Goal: Transaction & Acquisition: Subscribe to service/newsletter

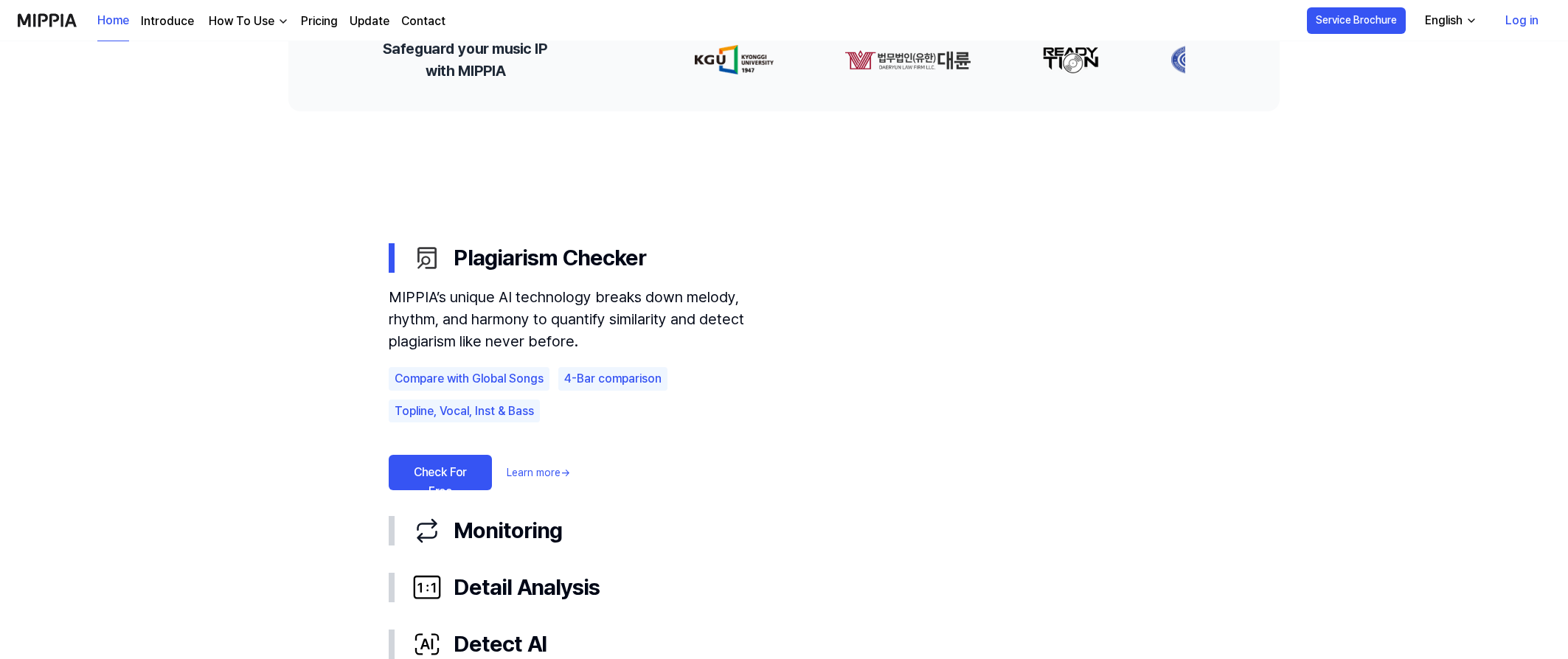
scroll to position [693, 1]
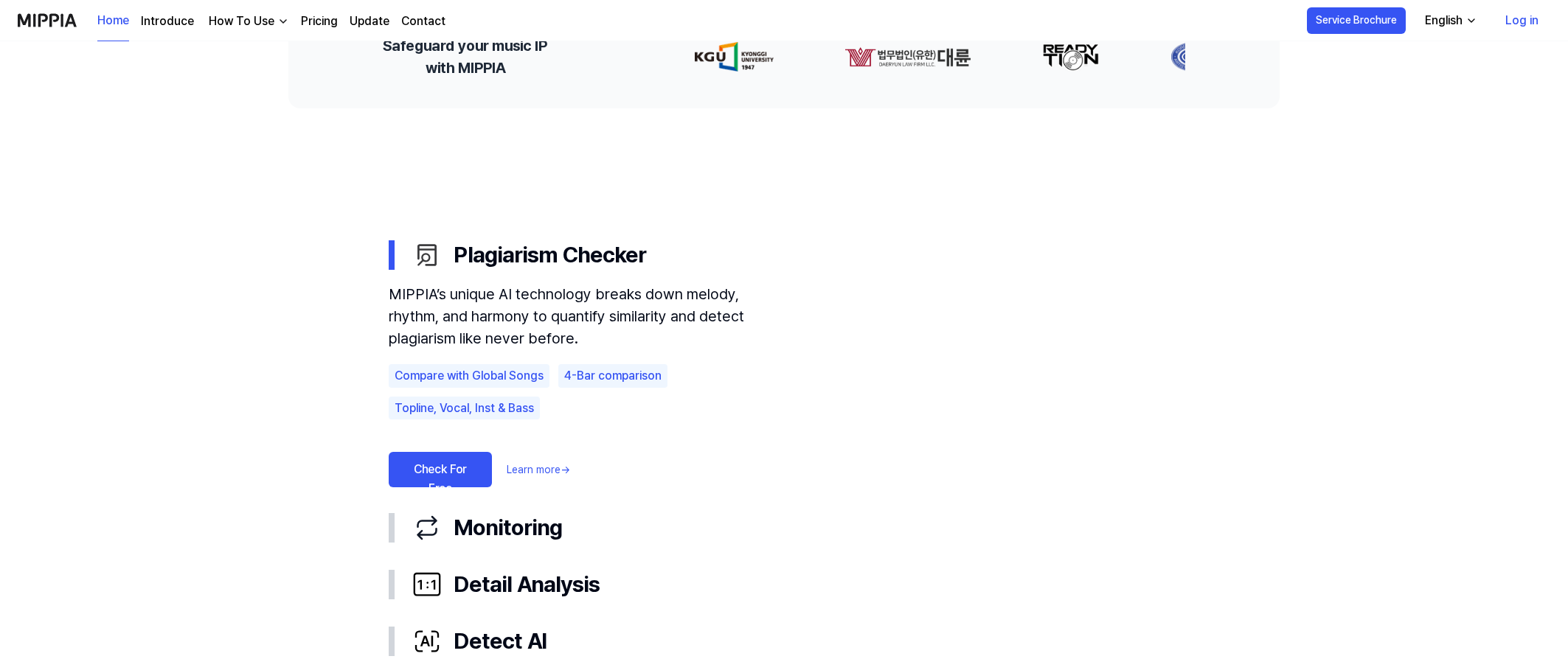
click at [423, 473] on link "Check For Free" at bounding box center [441, 470] width 103 height 35
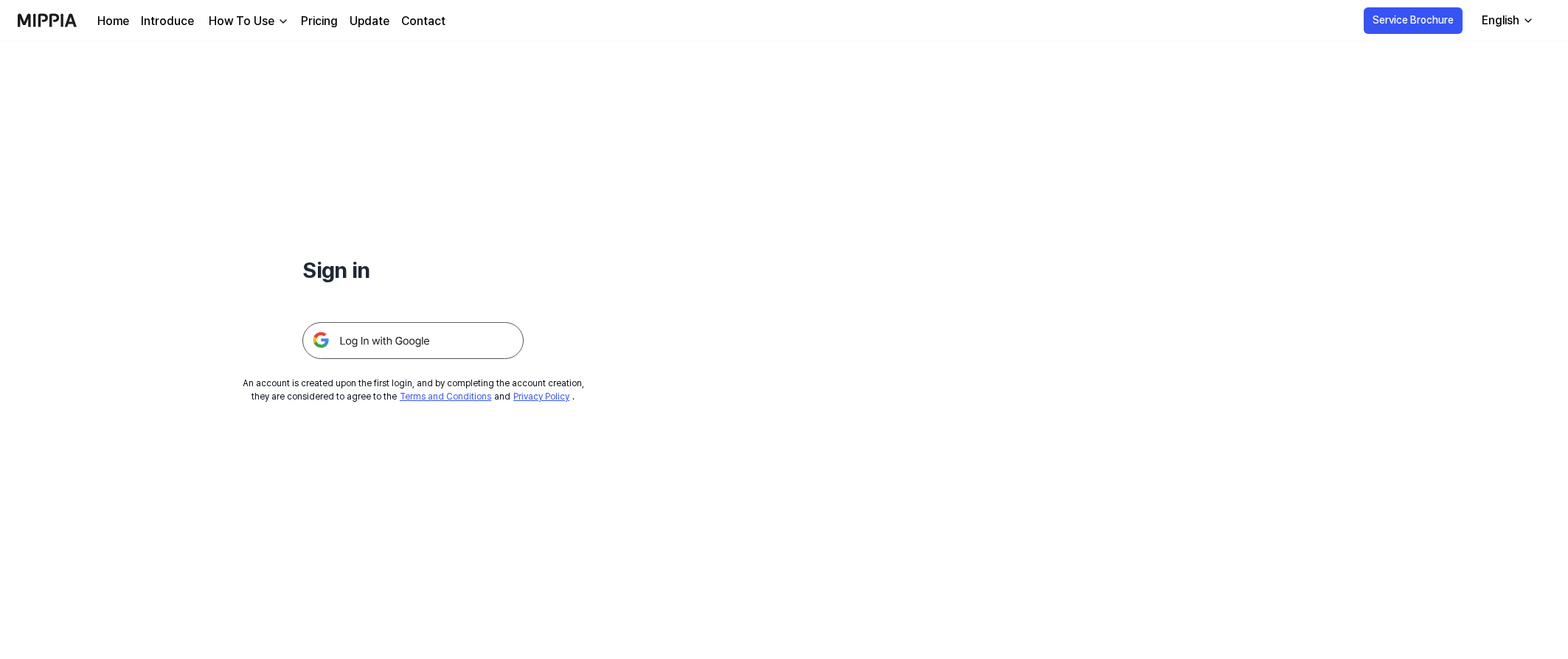
scroll to position [0, 1]
click at [433, 333] on img at bounding box center [413, 340] width 221 height 37
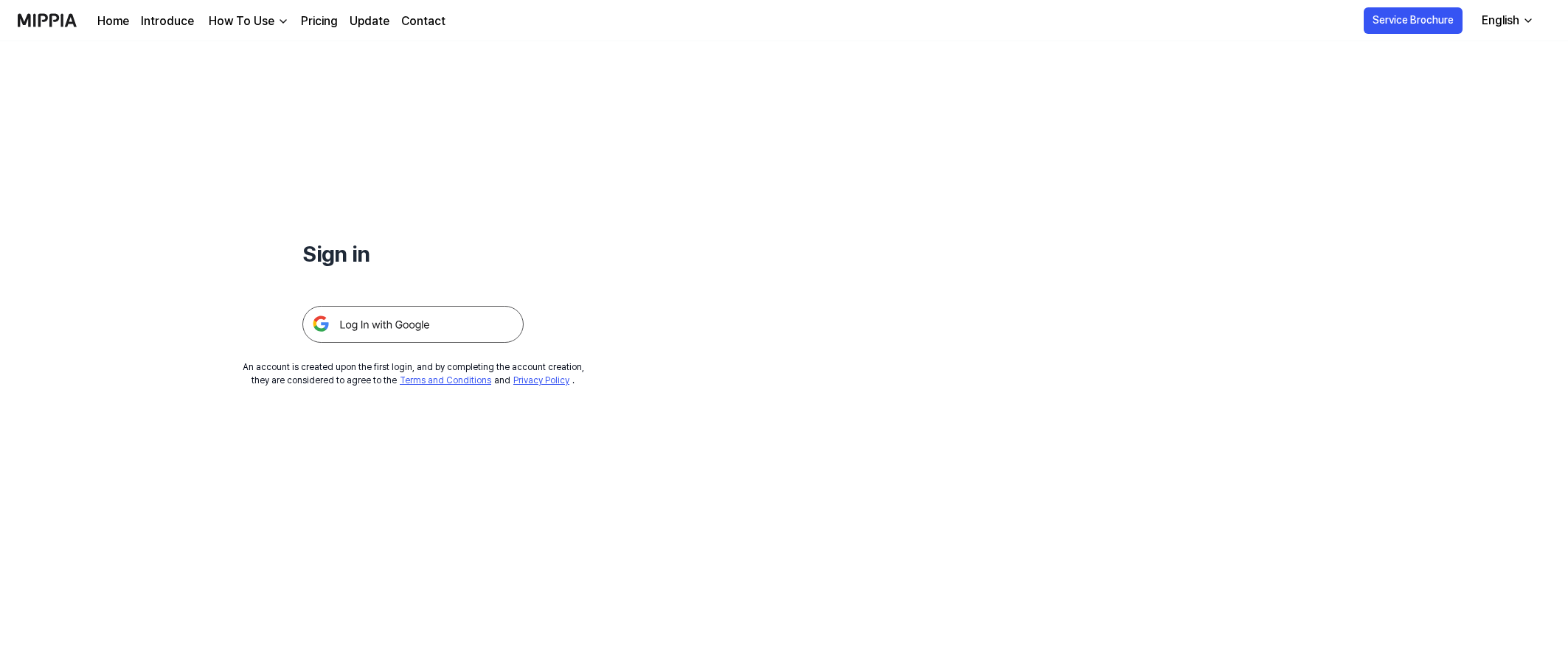
scroll to position [20, 0]
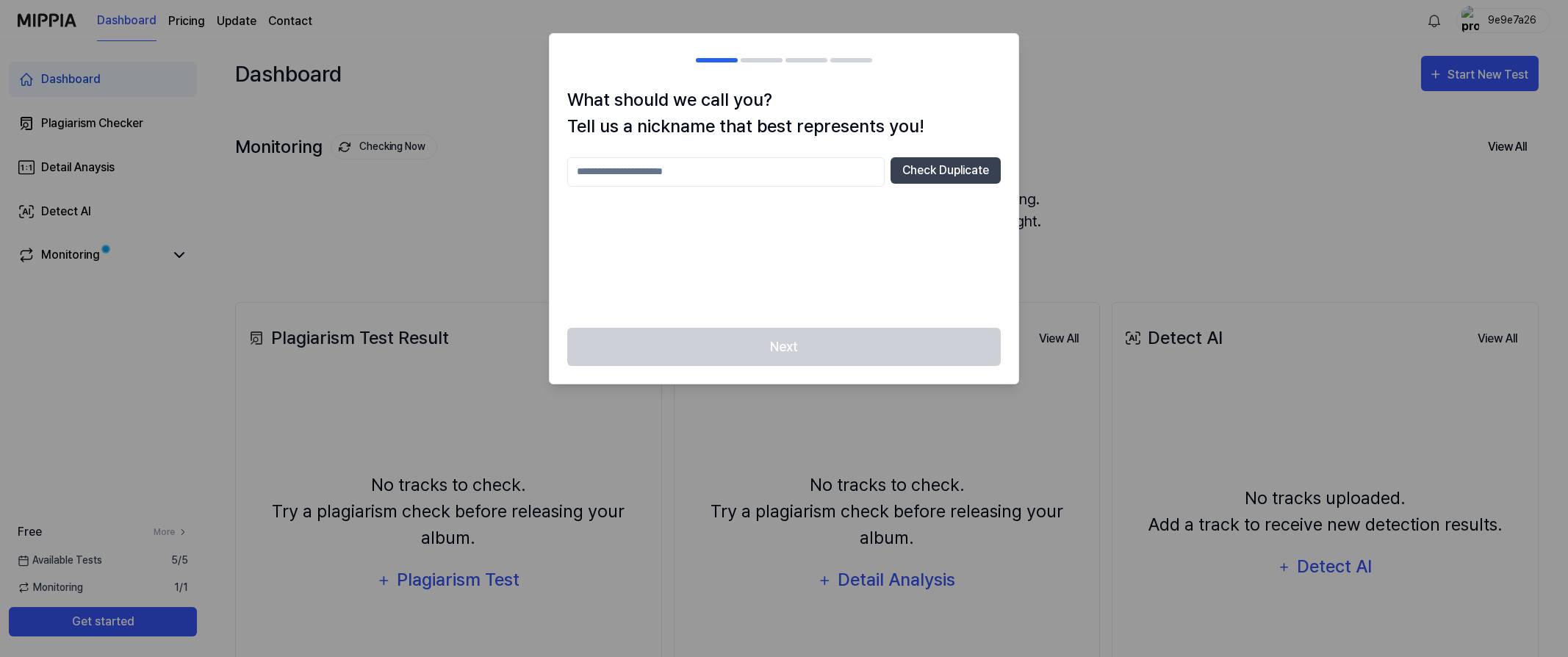
click at [708, 163] on input "text" at bounding box center [725, 172] width 317 height 29
type input "****"
click at [958, 172] on button "Check Duplicate" at bounding box center [946, 170] width 110 height 26
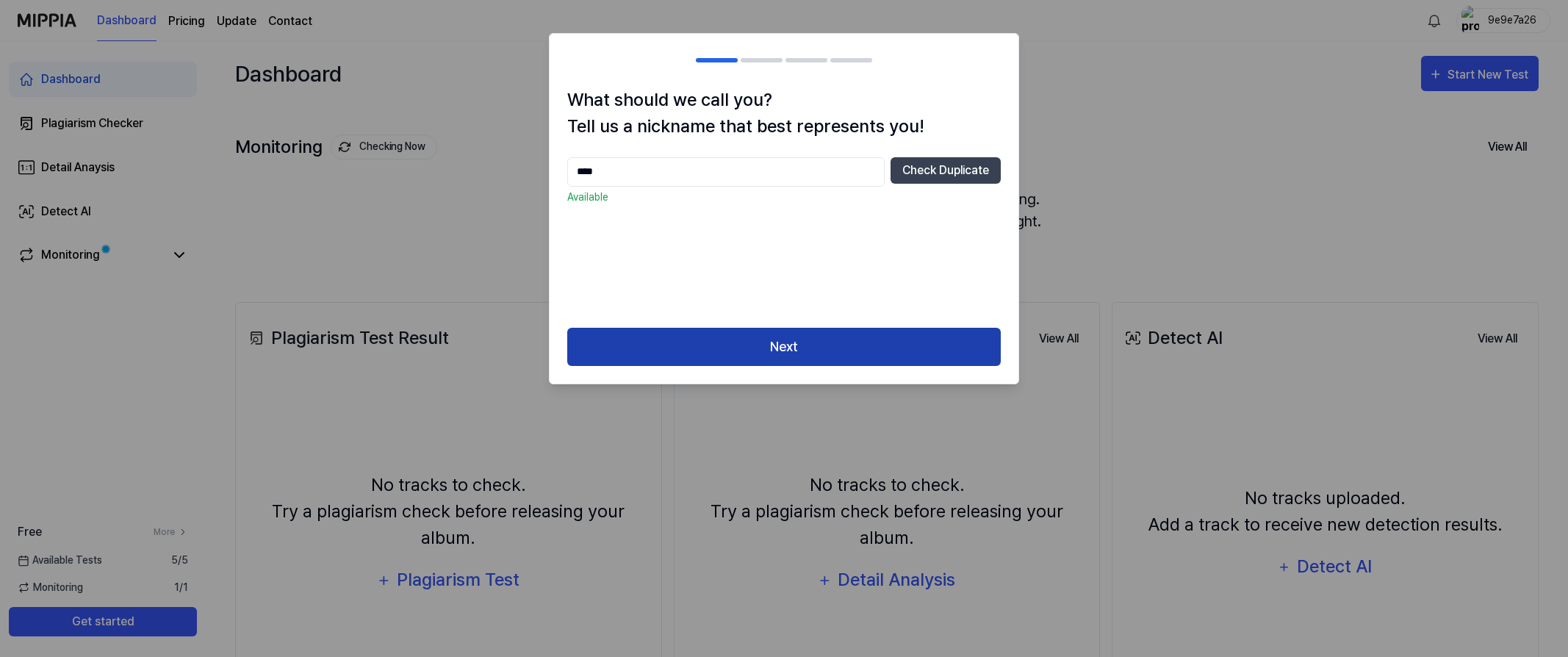
click at [884, 333] on button "Next" at bounding box center [784, 347] width 434 height 39
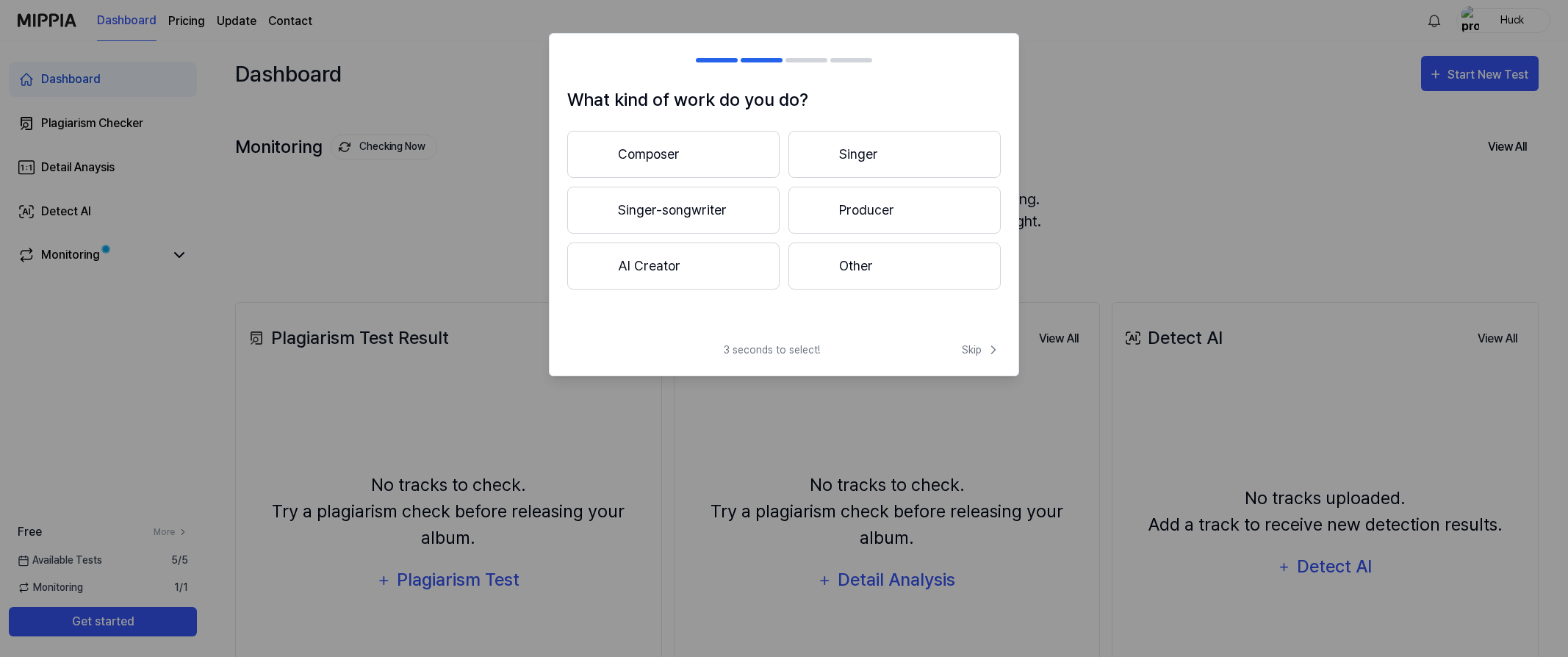
click at [847, 275] on button "Other" at bounding box center [894, 266] width 213 height 47
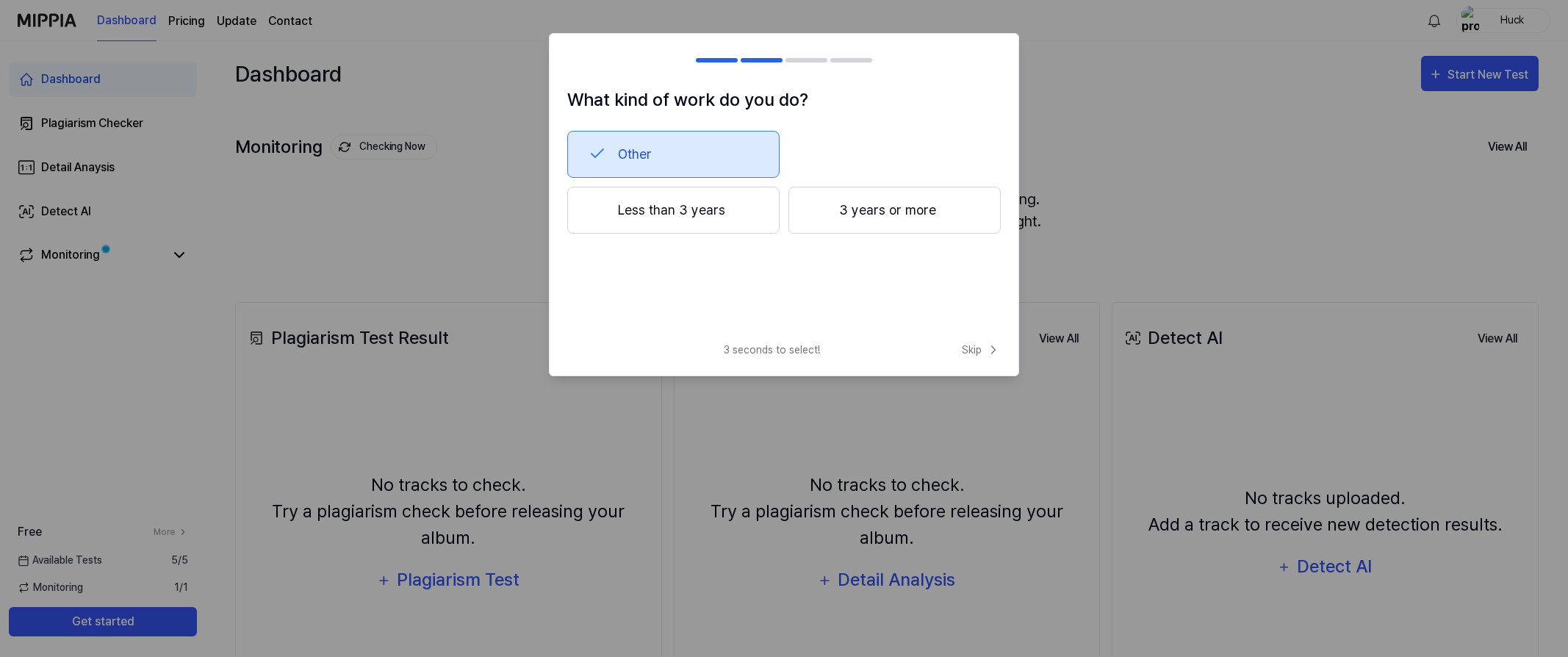
click at [863, 214] on button "3 years or more" at bounding box center [894, 210] width 213 height 47
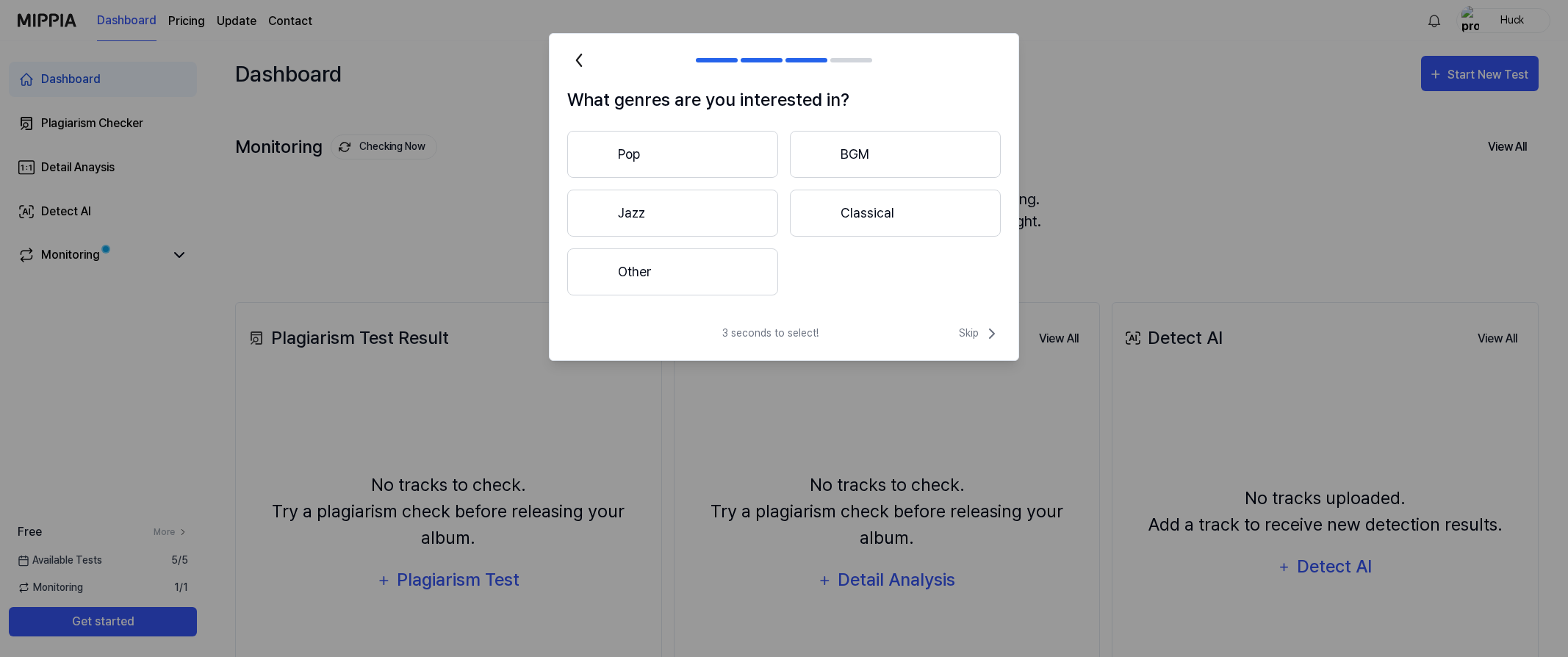
click at [754, 152] on button "Pop" at bounding box center [672, 154] width 211 height 47
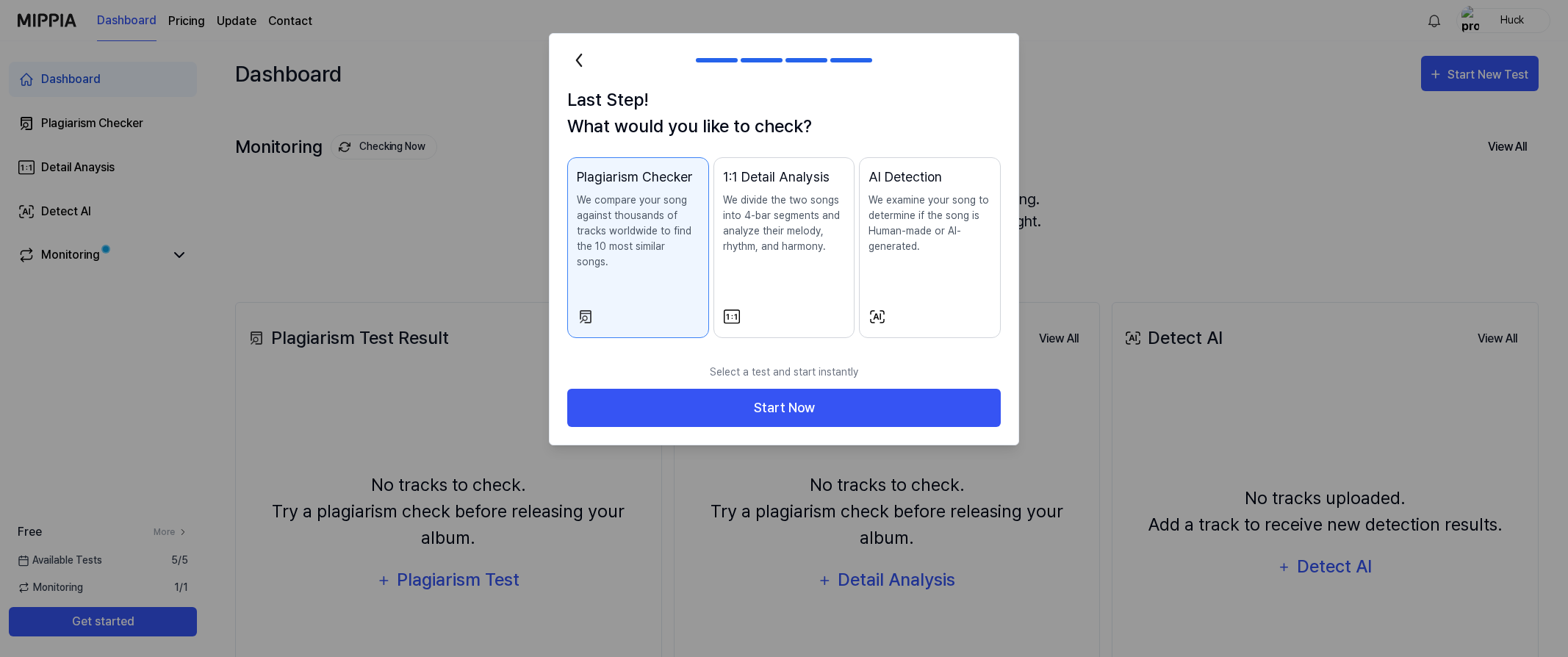
click at [813, 240] on p "We divide the two songs into 4-bar segments and analyze their melody, rhythm, a…" at bounding box center [784, 223] width 122 height 62
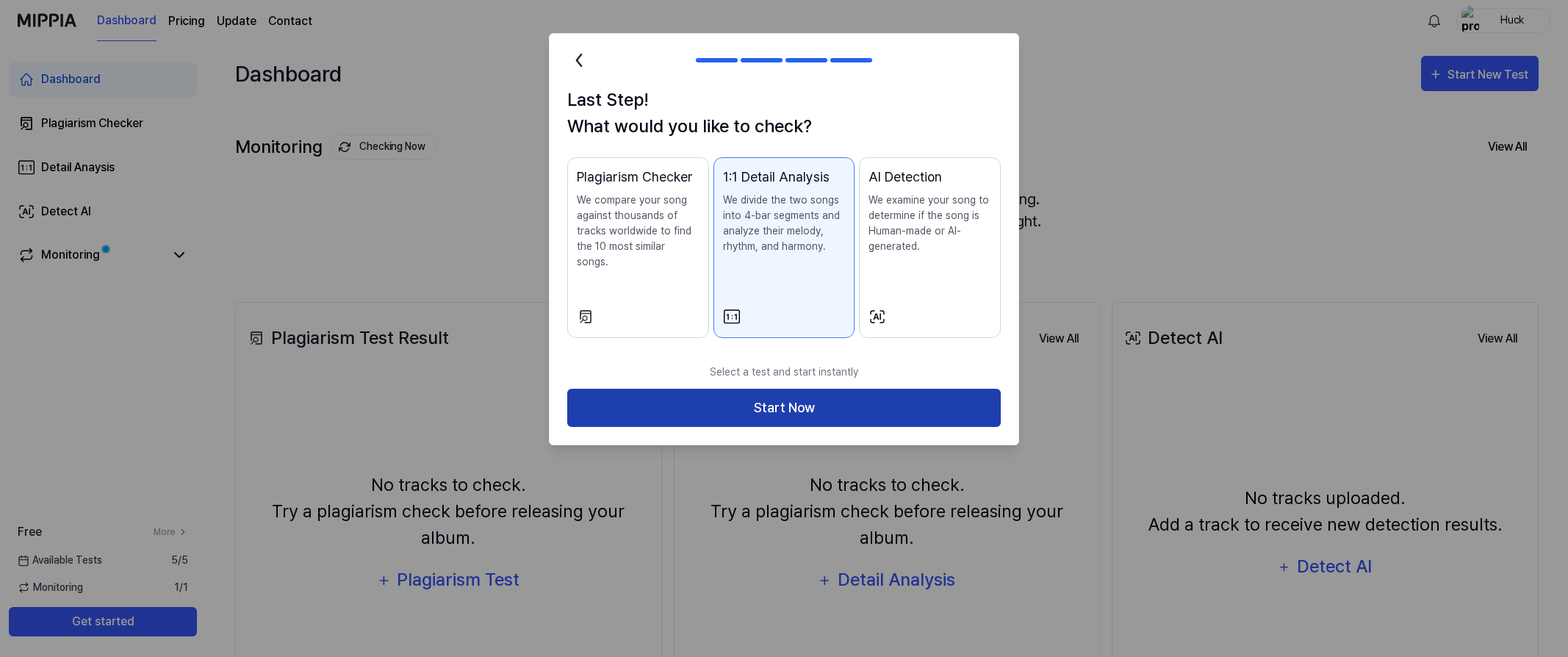
click at [840, 396] on button "Start Now" at bounding box center [784, 408] width 434 height 39
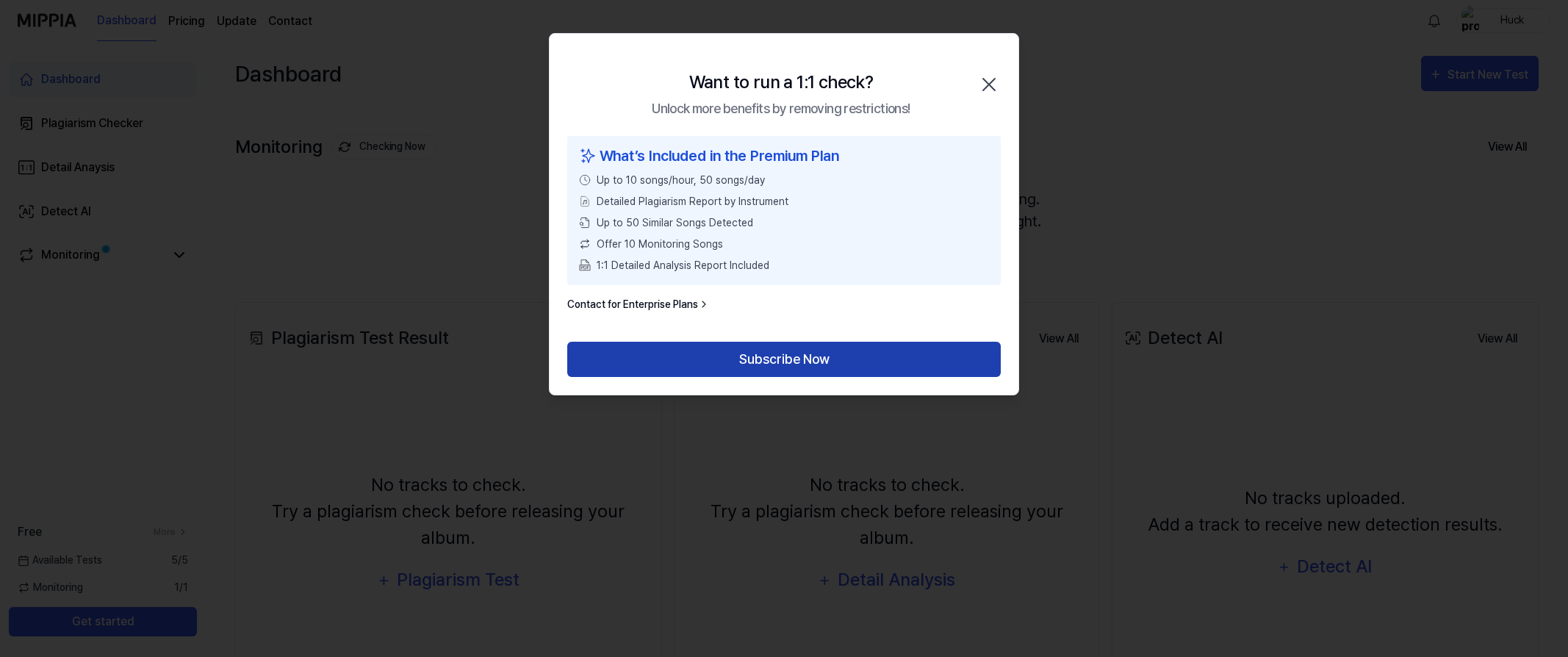
click at [786, 354] on button "Subscribe Now" at bounding box center [784, 359] width 434 height 35
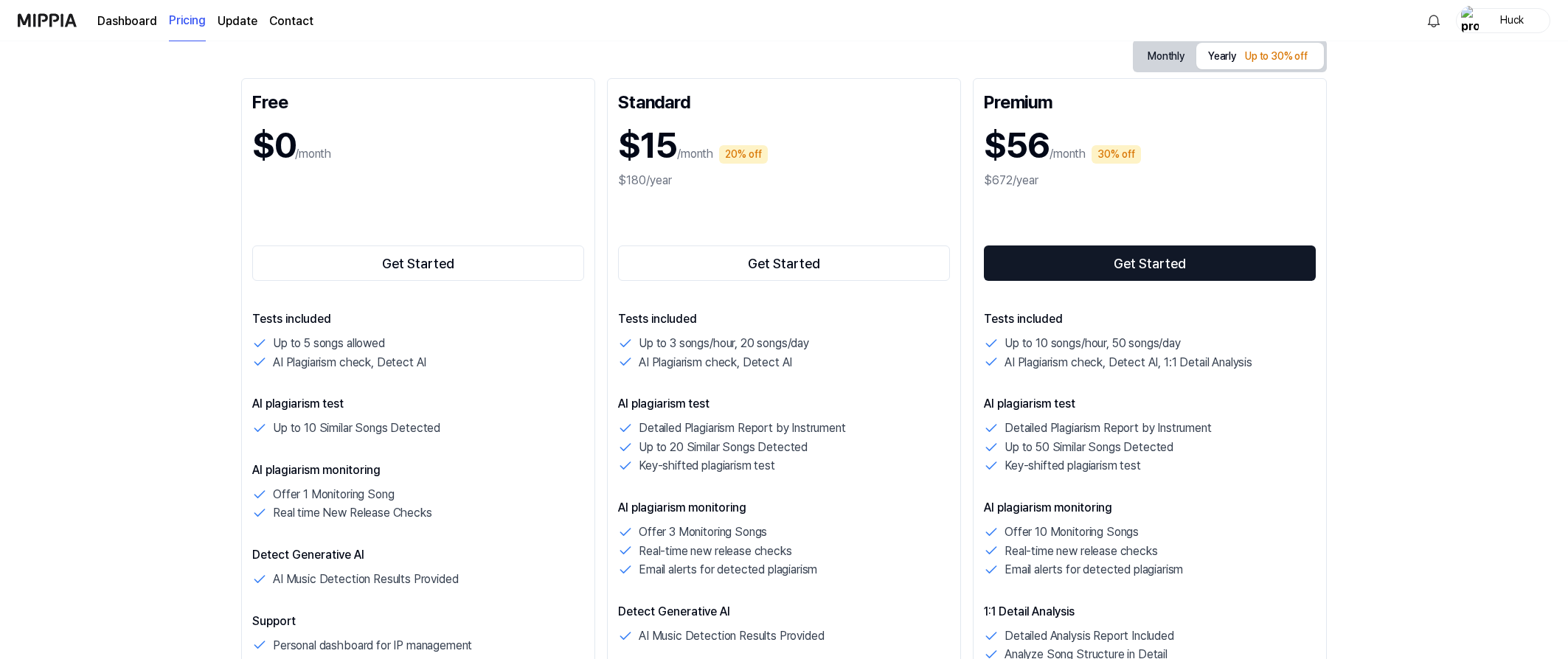
scroll to position [167, 1]
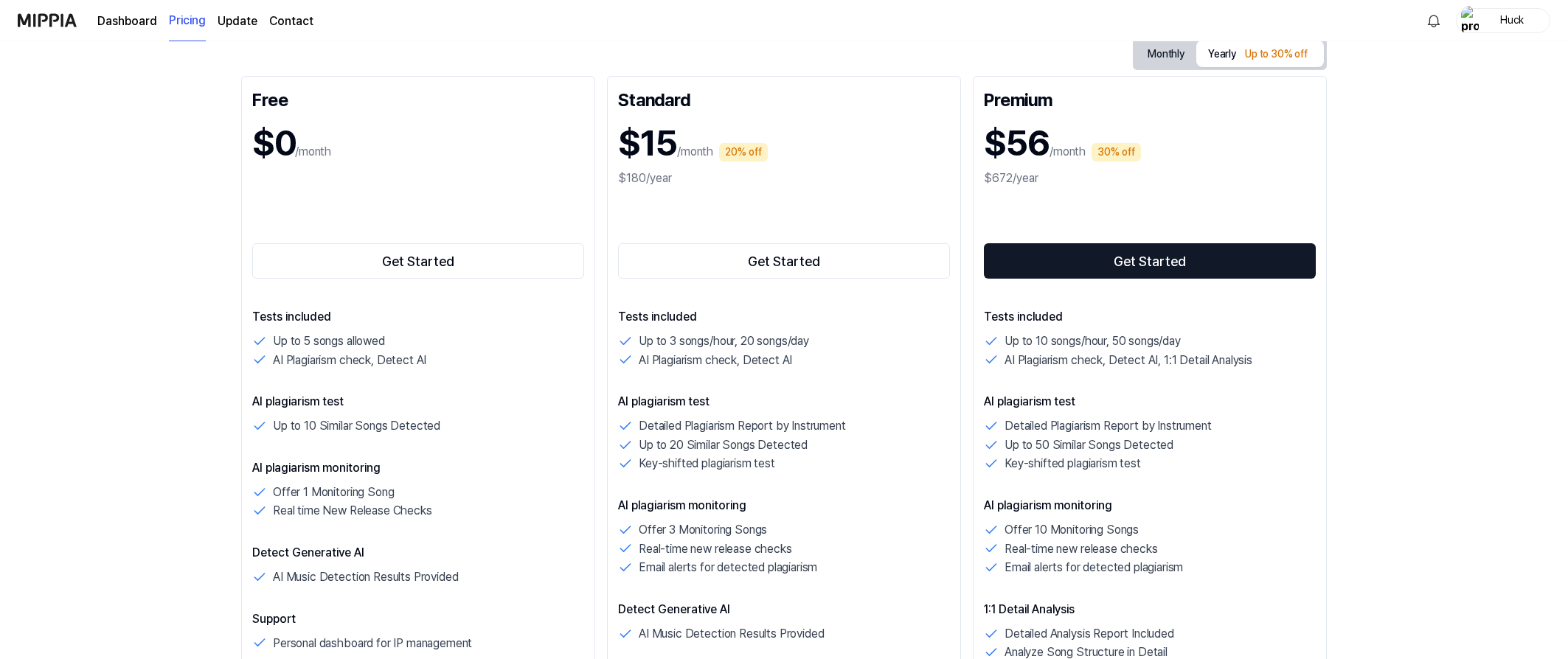
click at [1180, 266] on button "Get Started" at bounding box center [1149, 261] width 332 height 35
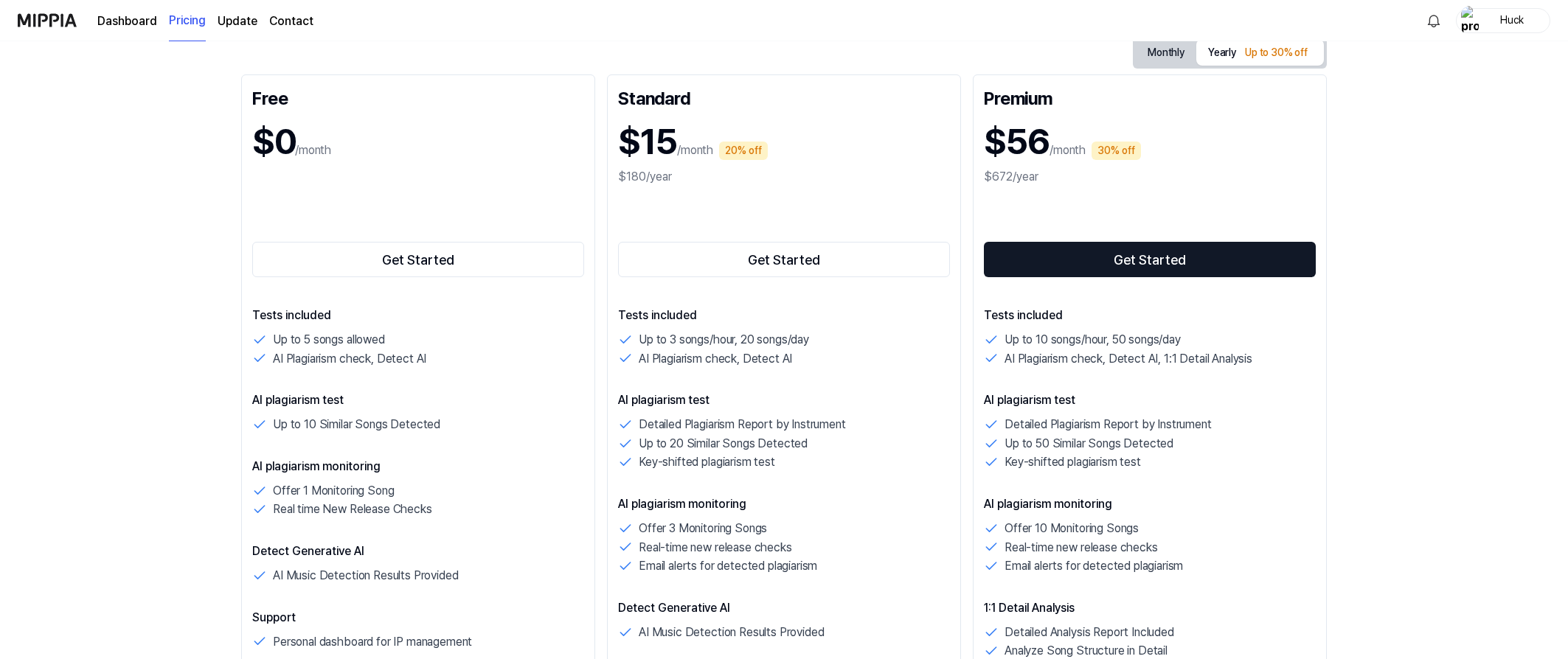
scroll to position [167, 0]
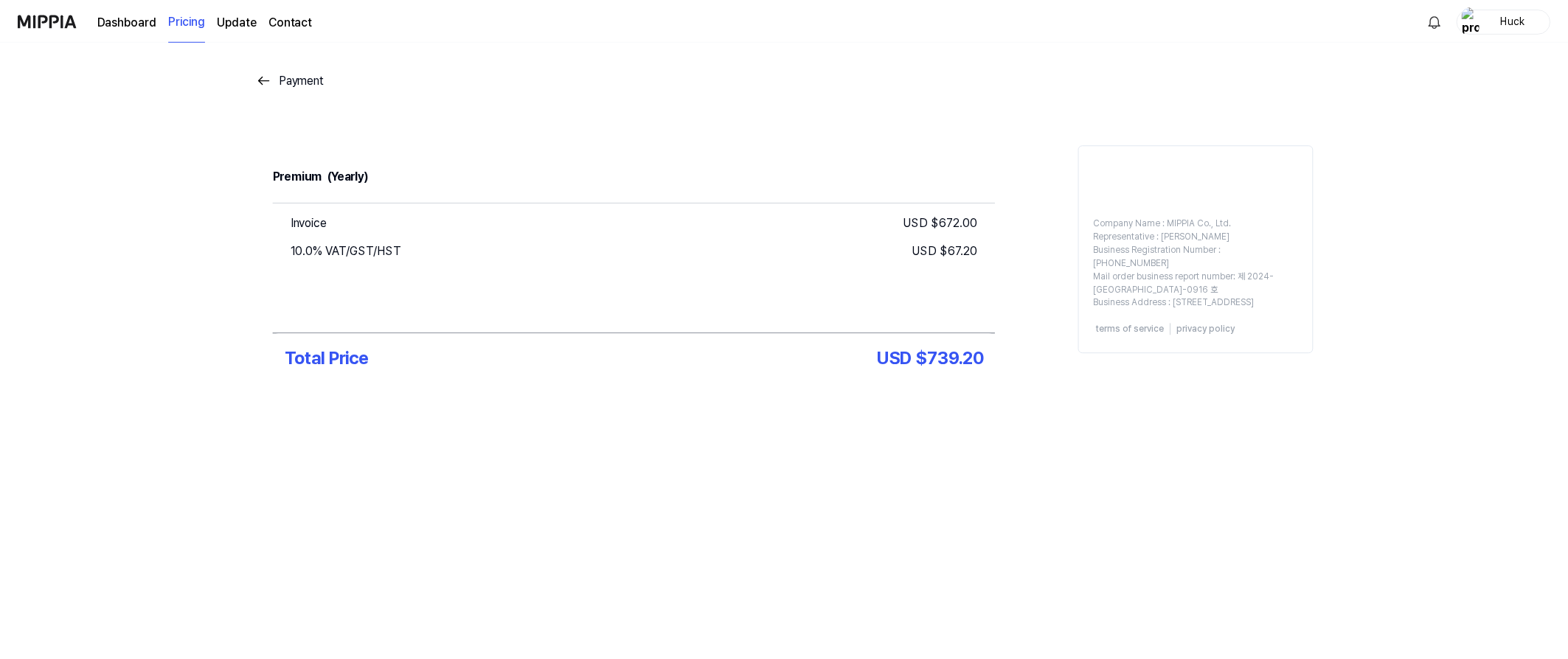
scroll to position [167, 0]
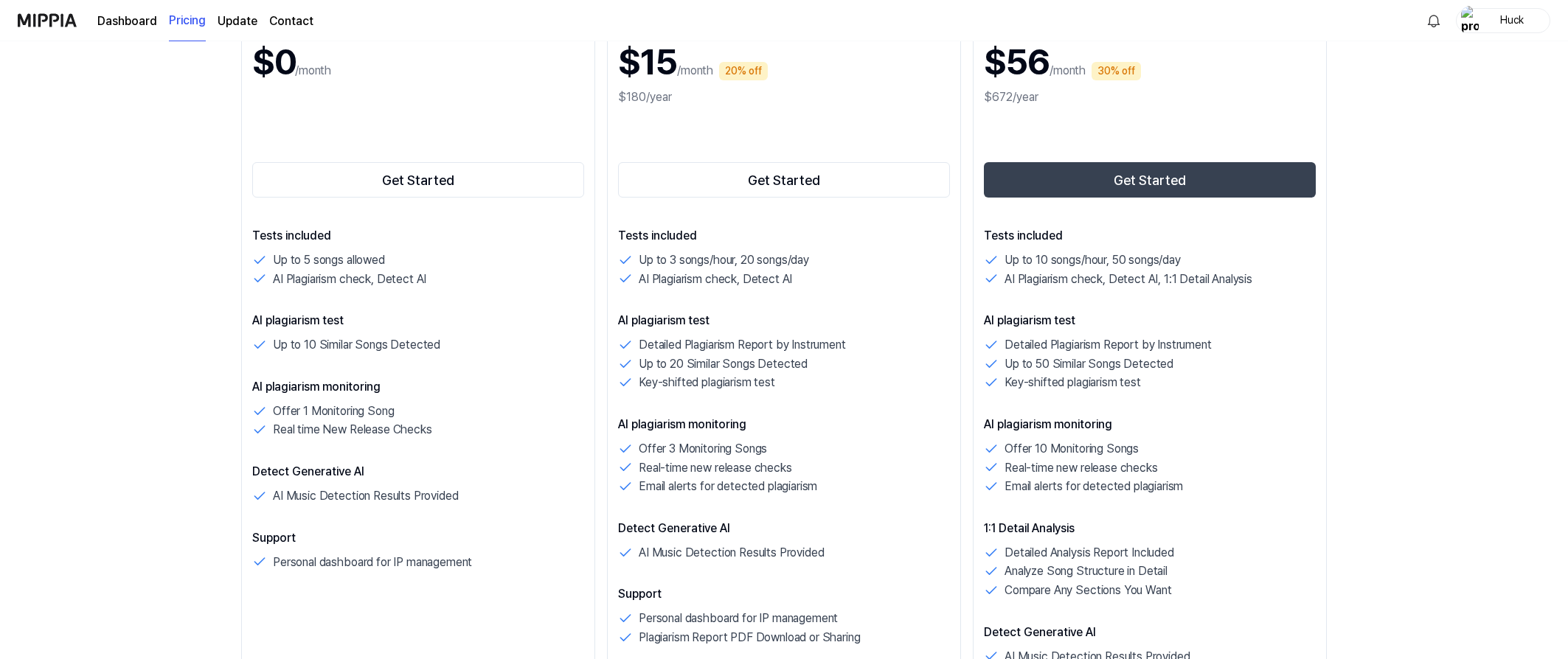
scroll to position [246, 0]
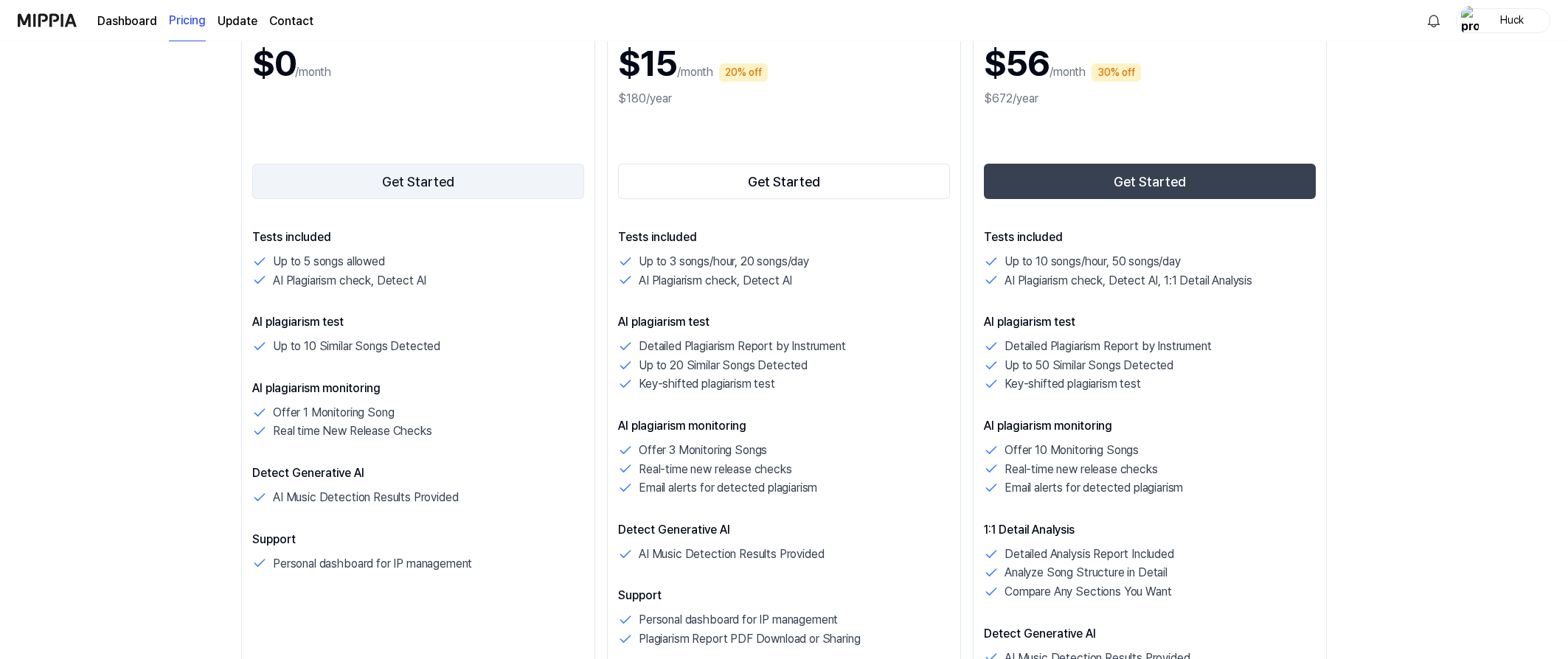
click at [462, 175] on button "Get Started" at bounding box center [418, 181] width 332 height 35
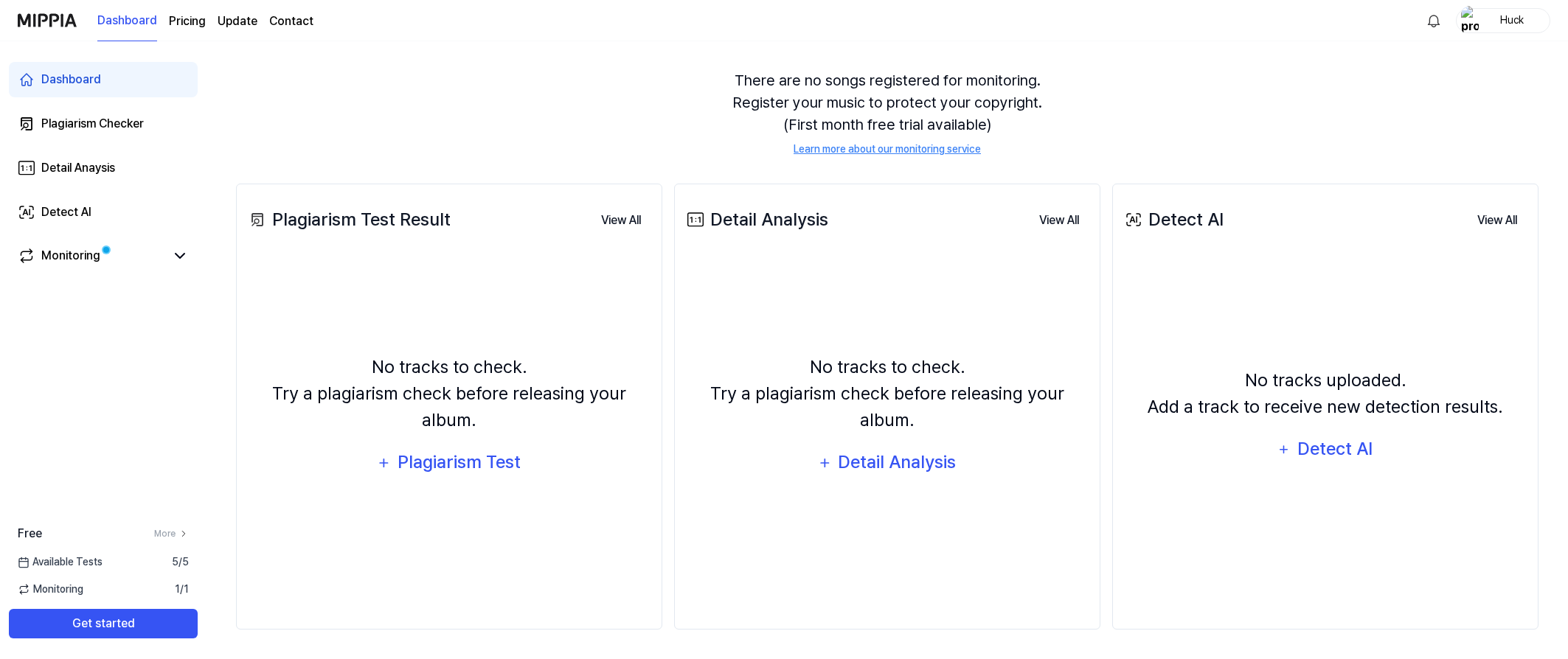
scroll to position [119, 0]
click at [180, 628] on button "Get started" at bounding box center [103, 623] width 189 height 29
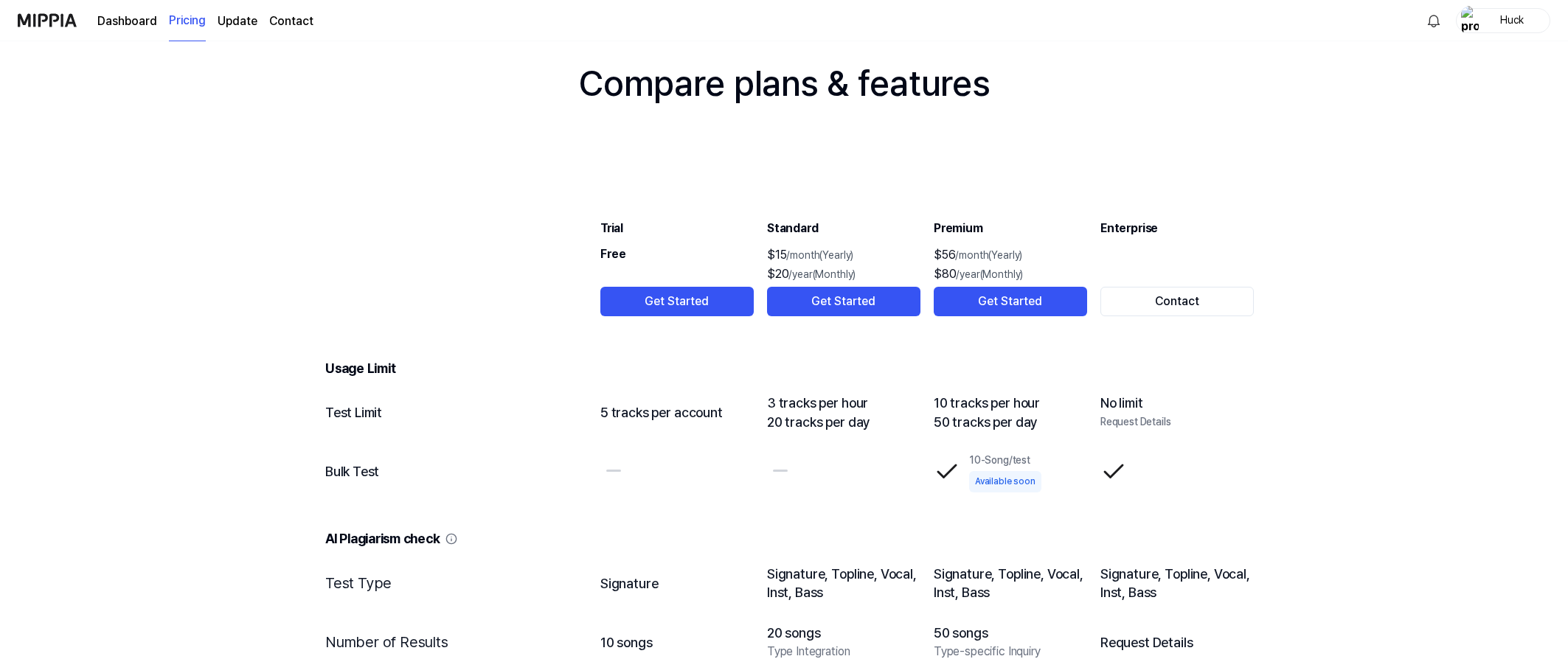
scroll to position [1445, 0]
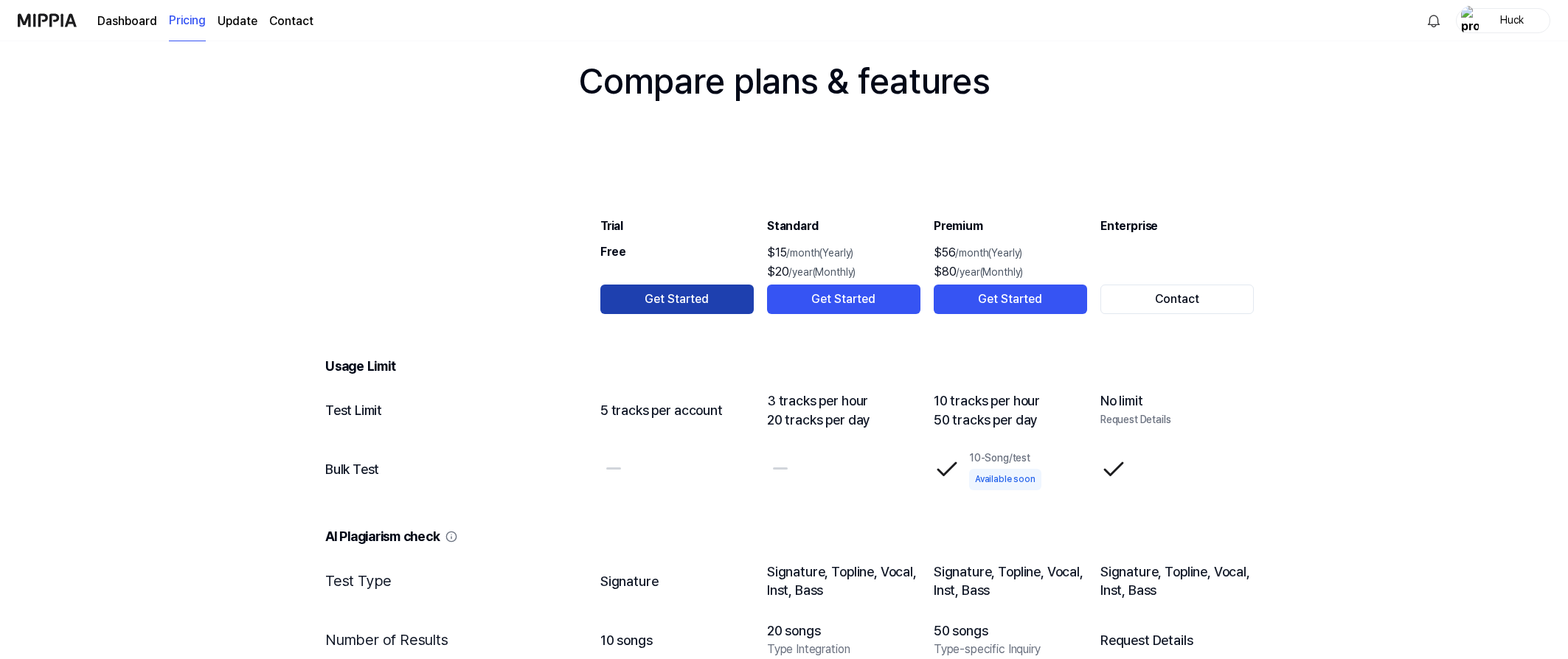
click at [673, 301] on button "Get Started" at bounding box center [676, 299] width 154 height 29
click at [700, 301] on button "Get Started" at bounding box center [676, 299] width 154 height 29
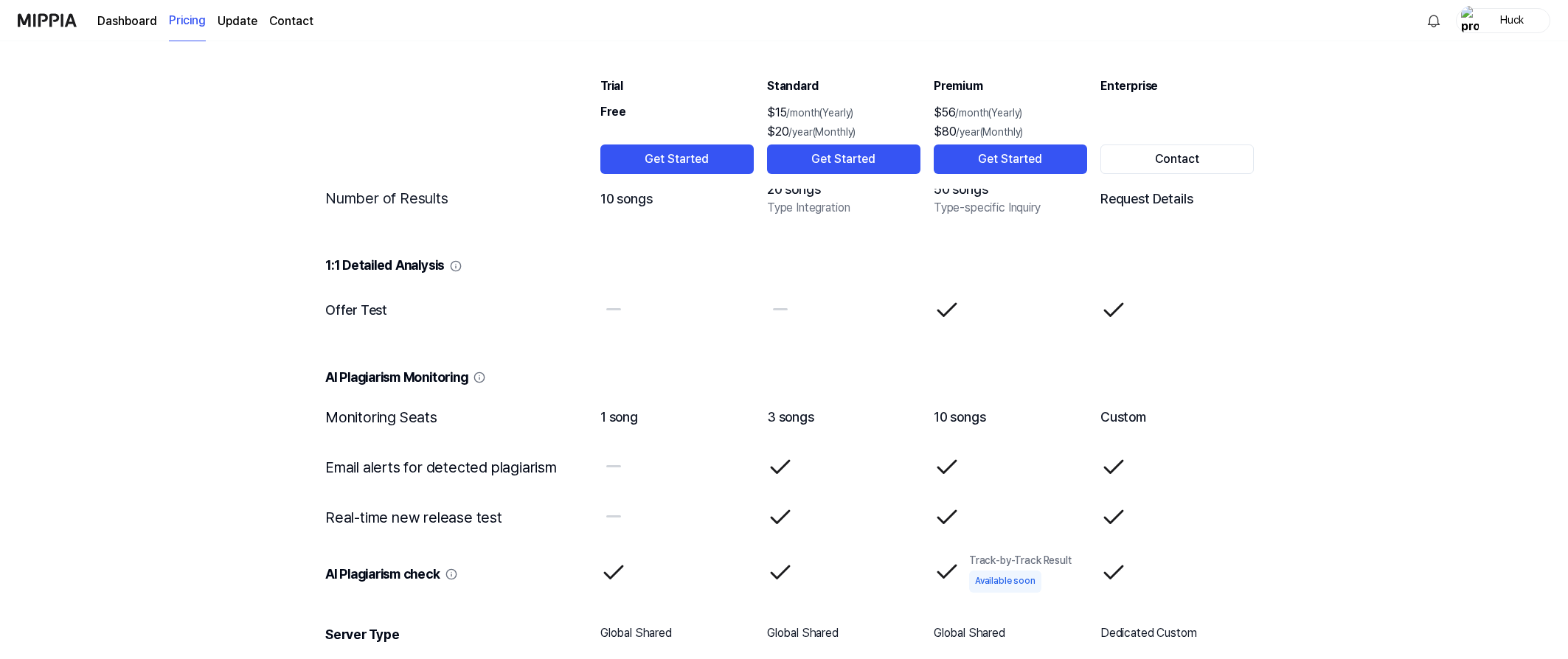
scroll to position [1885, 0]
click at [675, 152] on button "Get Started" at bounding box center [676, 159] width 154 height 29
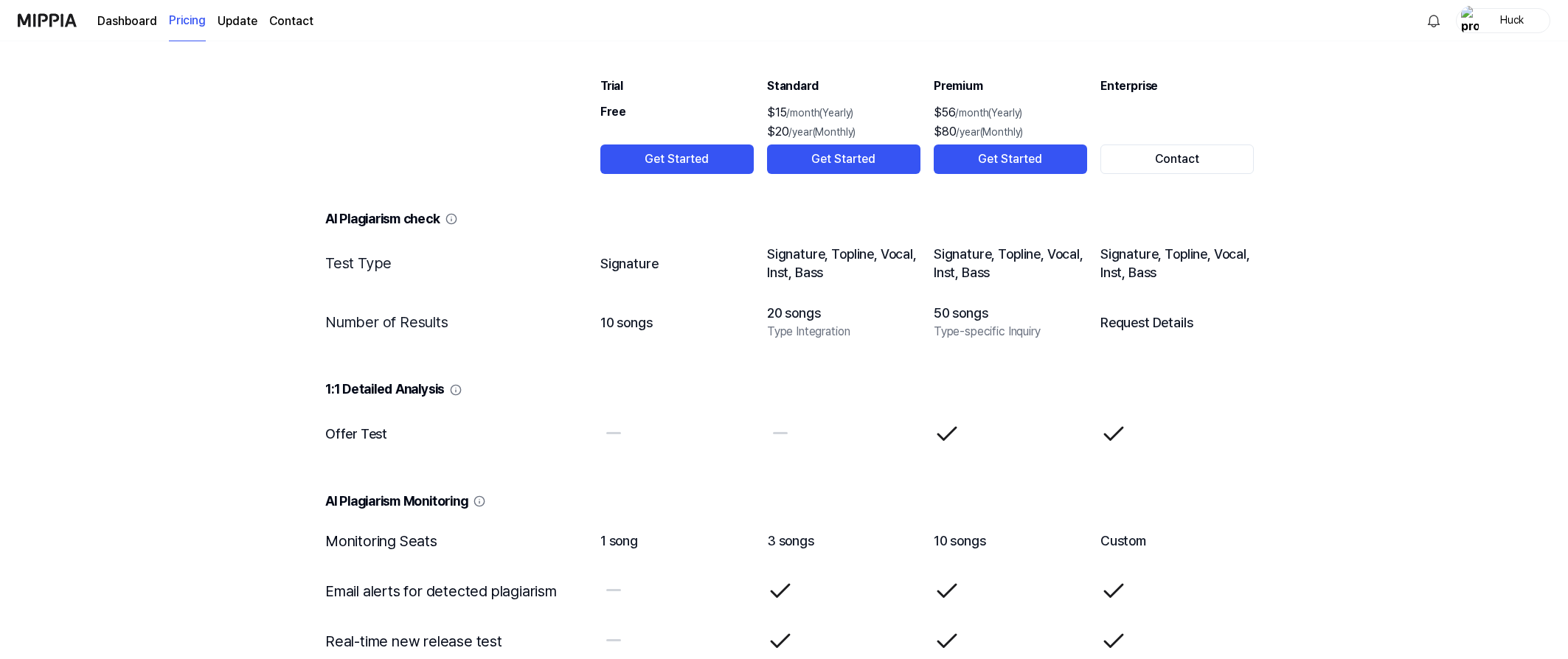
scroll to position [1761, 0]
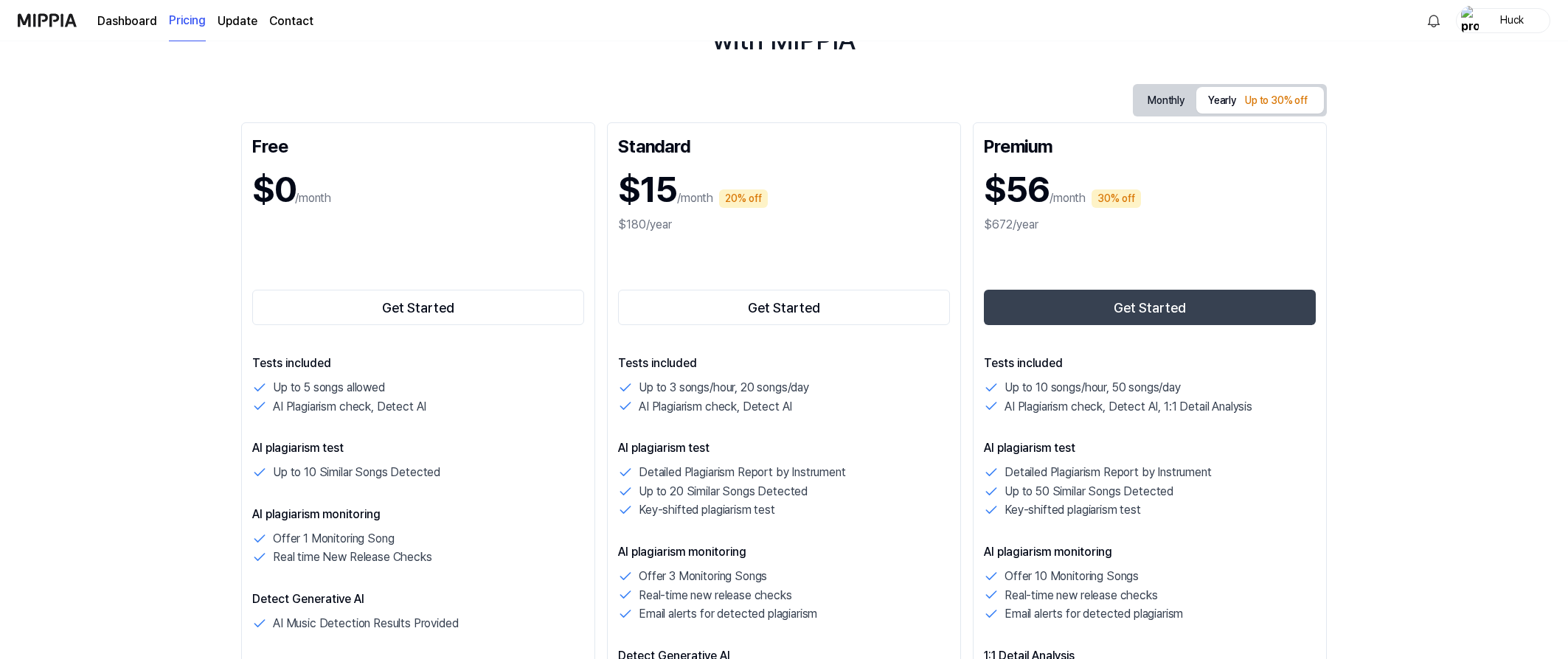
scroll to position [246, 0]
